Goal: Transaction & Acquisition: Download file/media

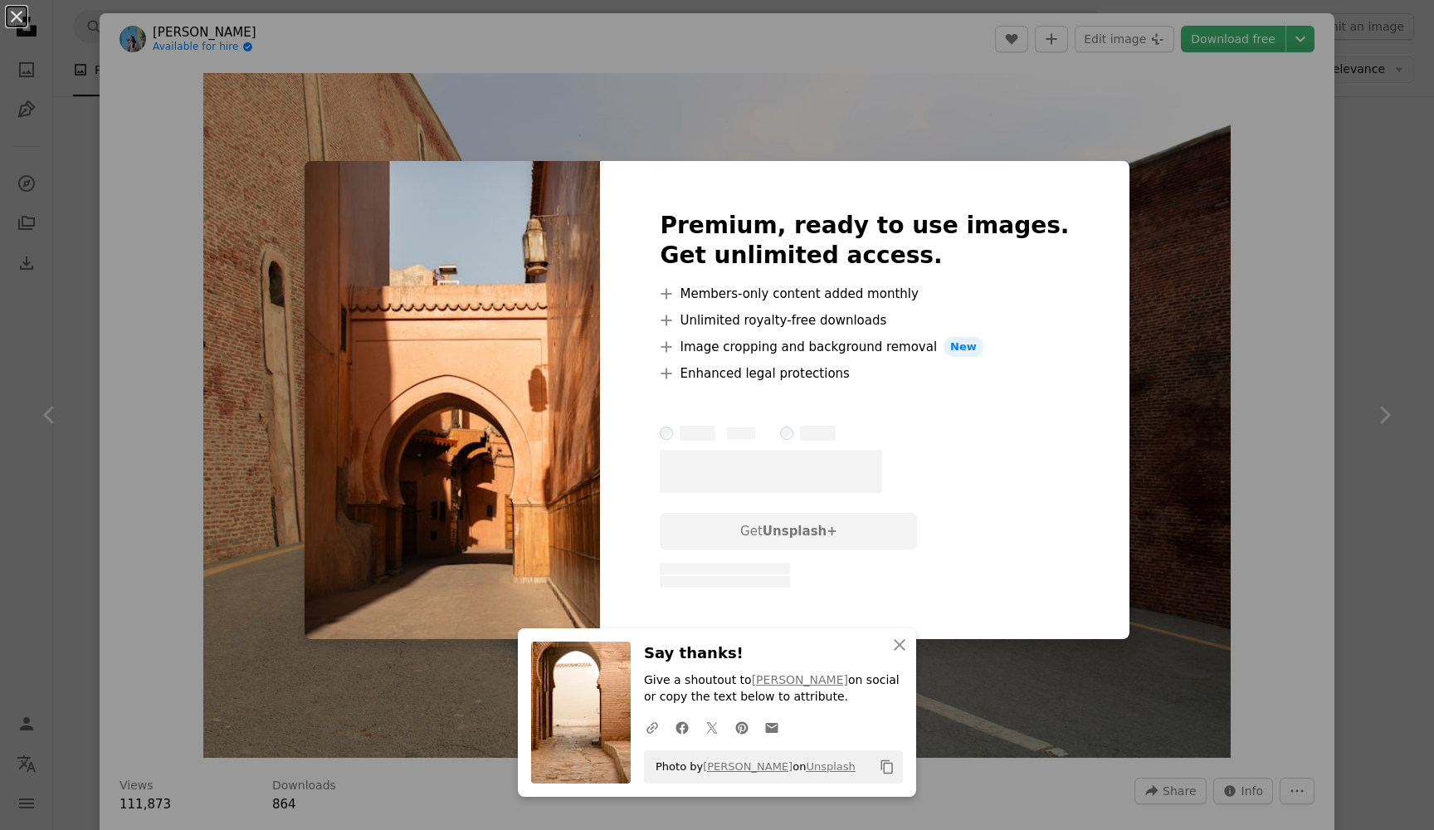
scroll to position [4649, 0]
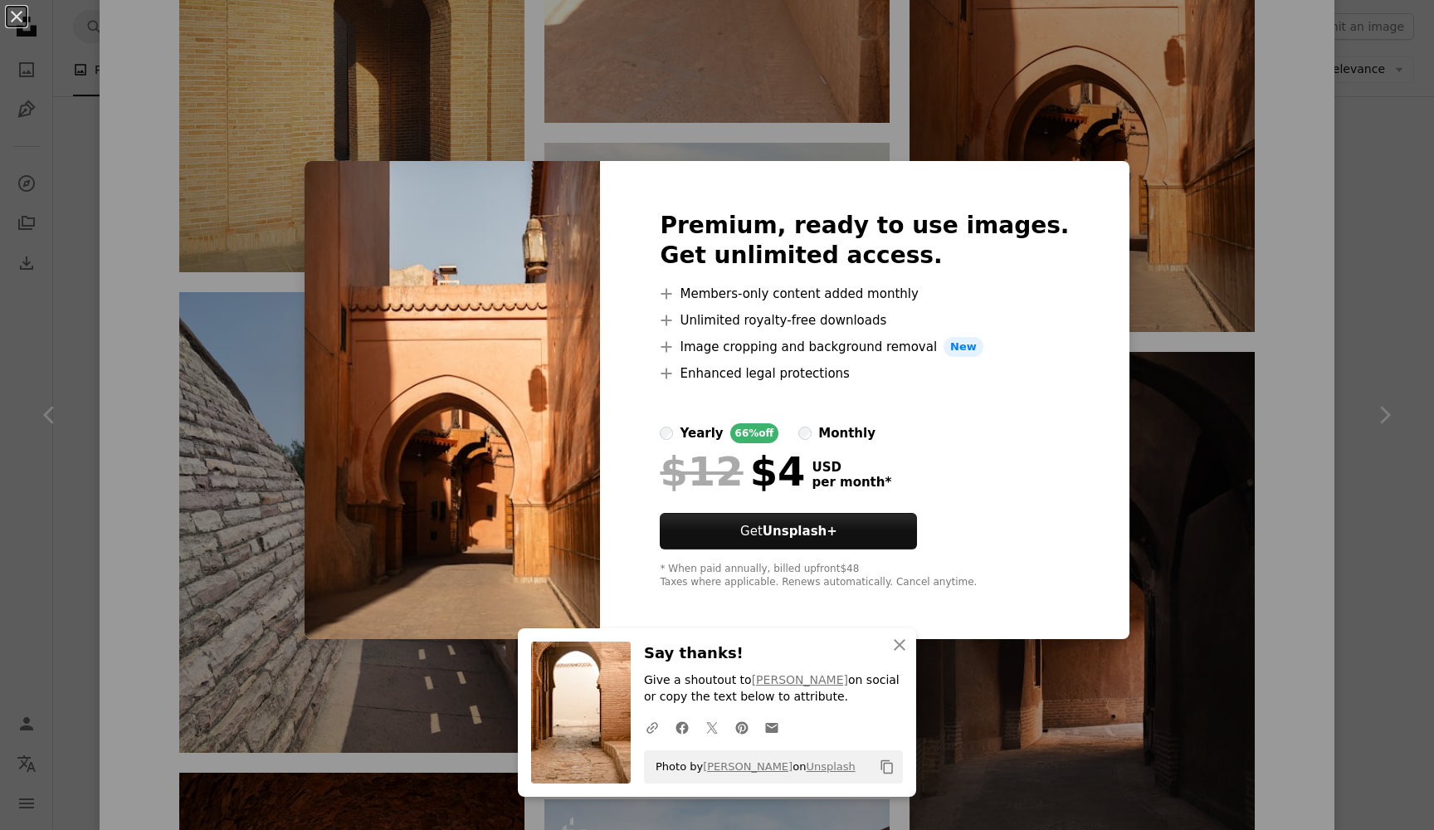
click at [1070, 153] on div "An X shape Premium, ready to use images. Get unlimited access. A plus sign Memb…" at bounding box center [717, 415] width 1434 height 830
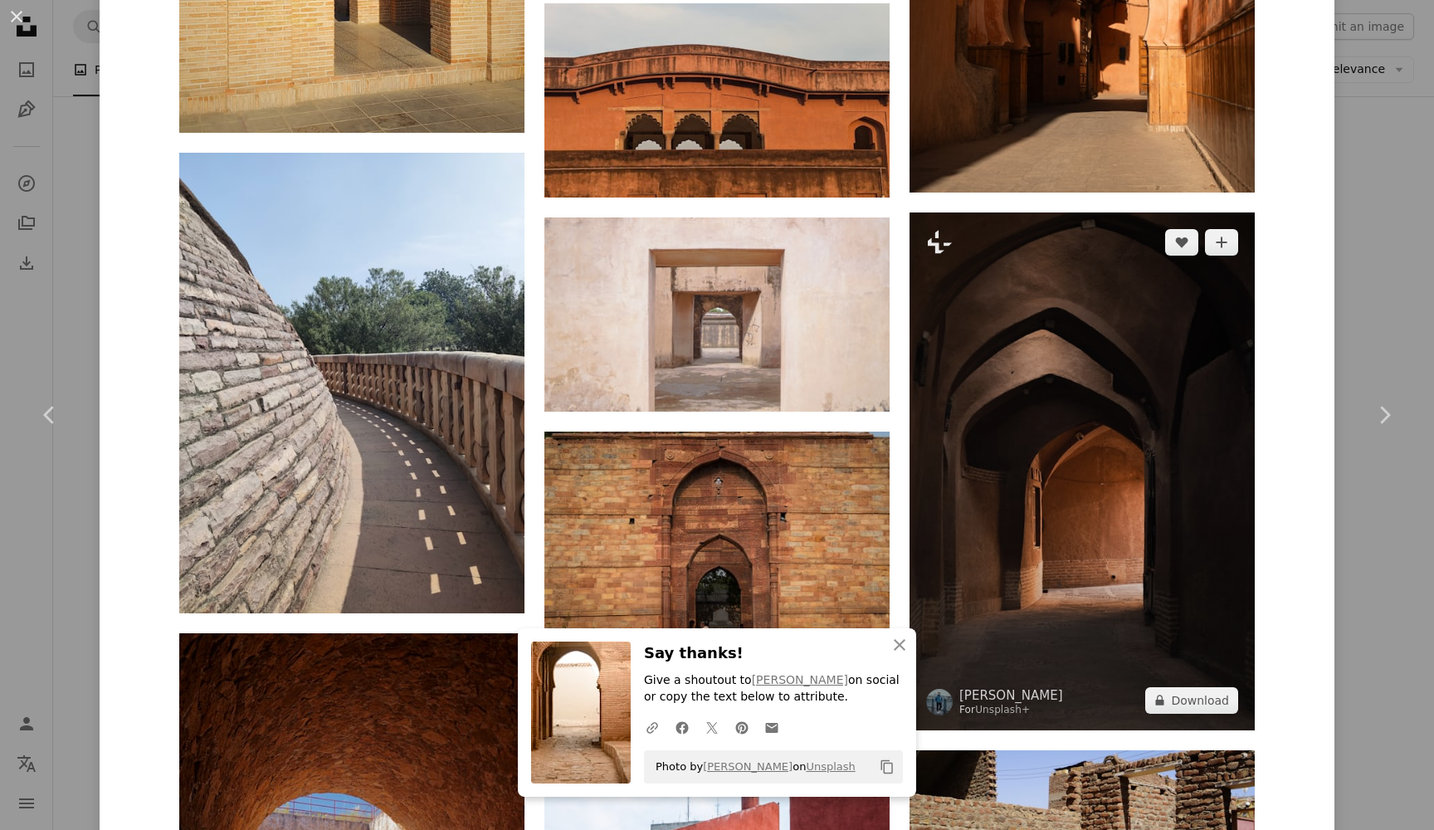
scroll to position [4922, 0]
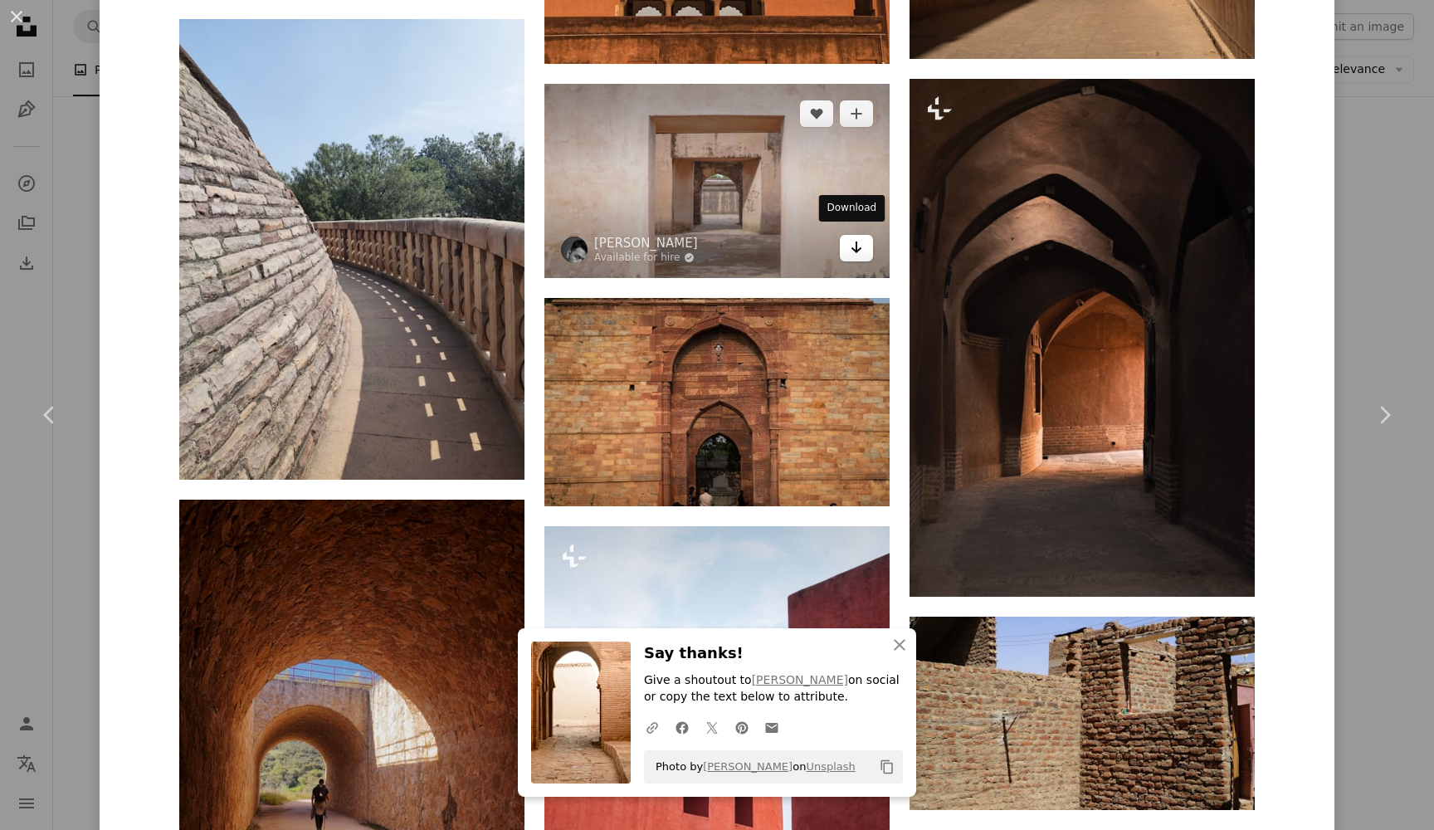
click at [861, 241] on link "Arrow pointing down" at bounding box center [856, 248] width 33 height 27
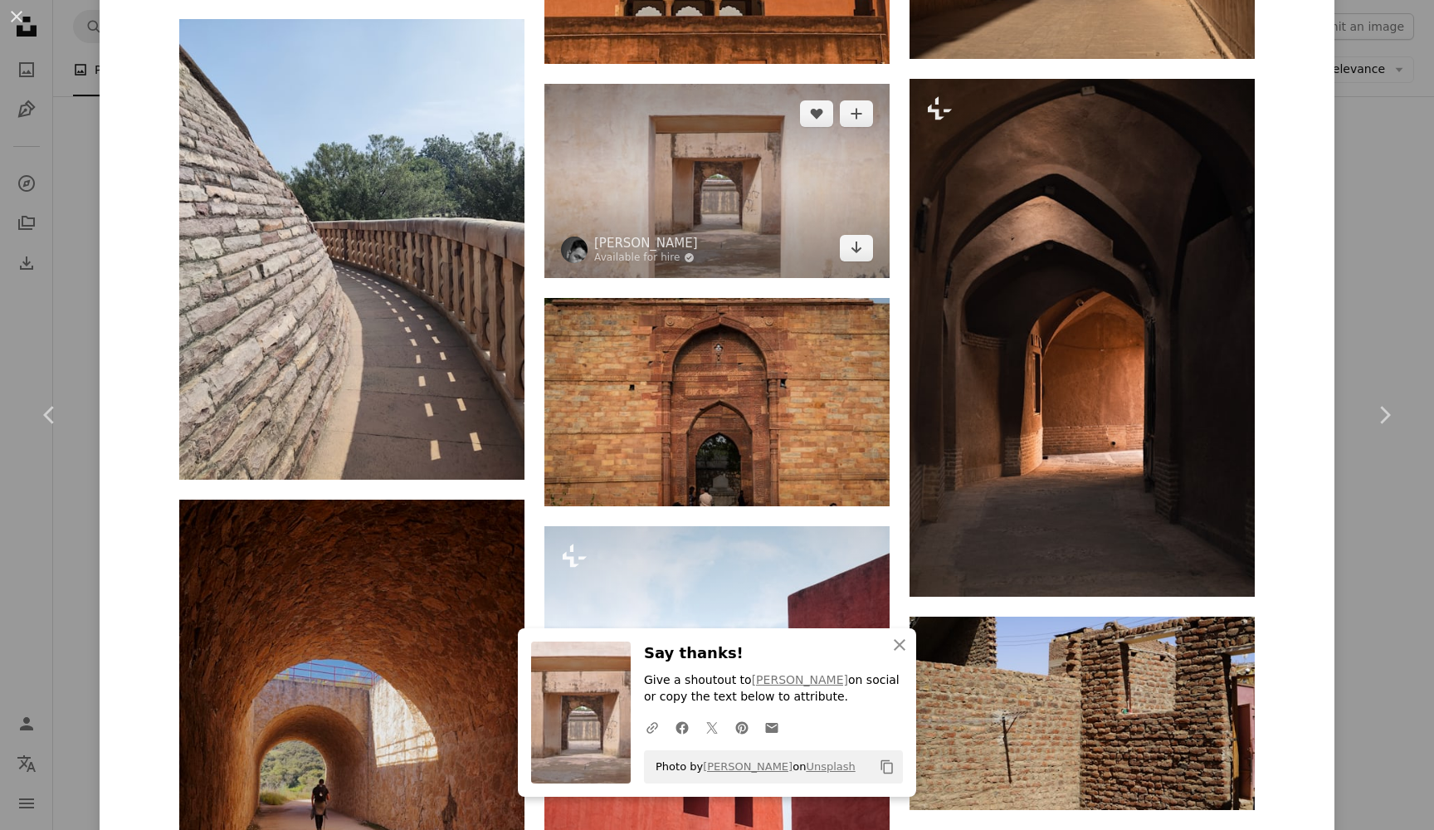
click at [737, 181] on img at bounding box center [716, 181] width 345 height 194
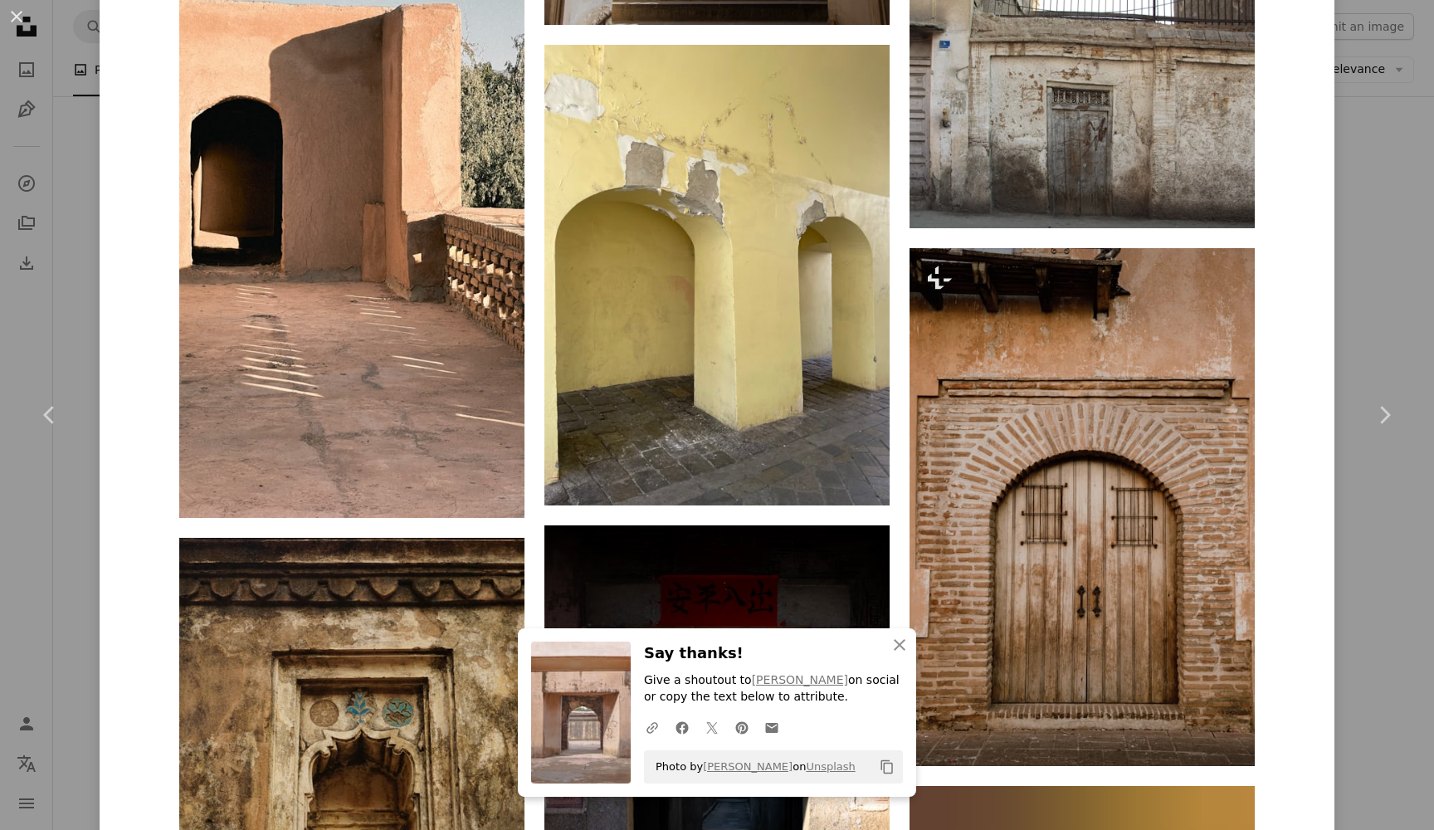
scroll to position [4743, 0]
